Goal: Task Accomplishment & Management: Complete application form

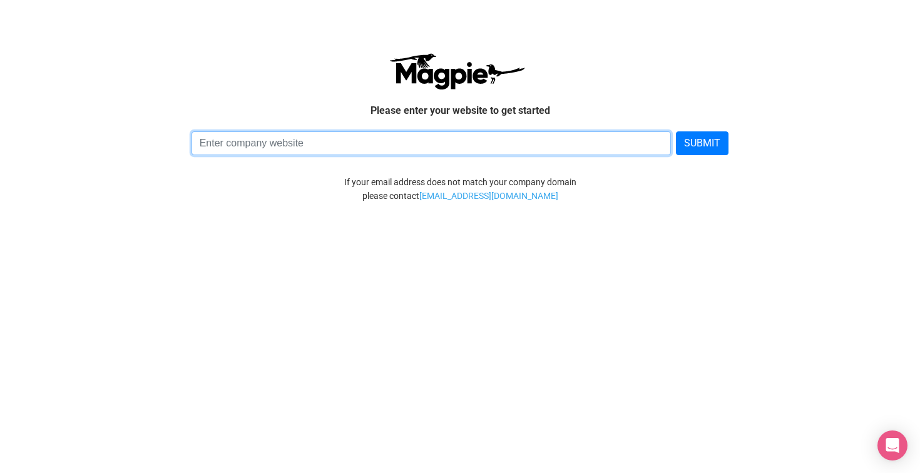
paste input "https://skypasscaribbean.com/"
type input "https://skypasscaribbean.com/"
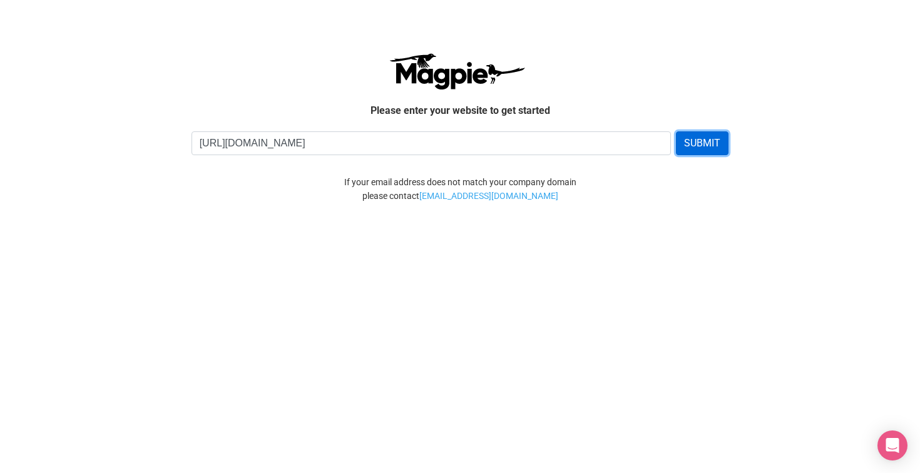
click at [698, 145] on button "SUBMIT" at bounding box center [702, 143] width 53 height 24
